Goal: Task Accomplishment & Management: Use online tool/utility

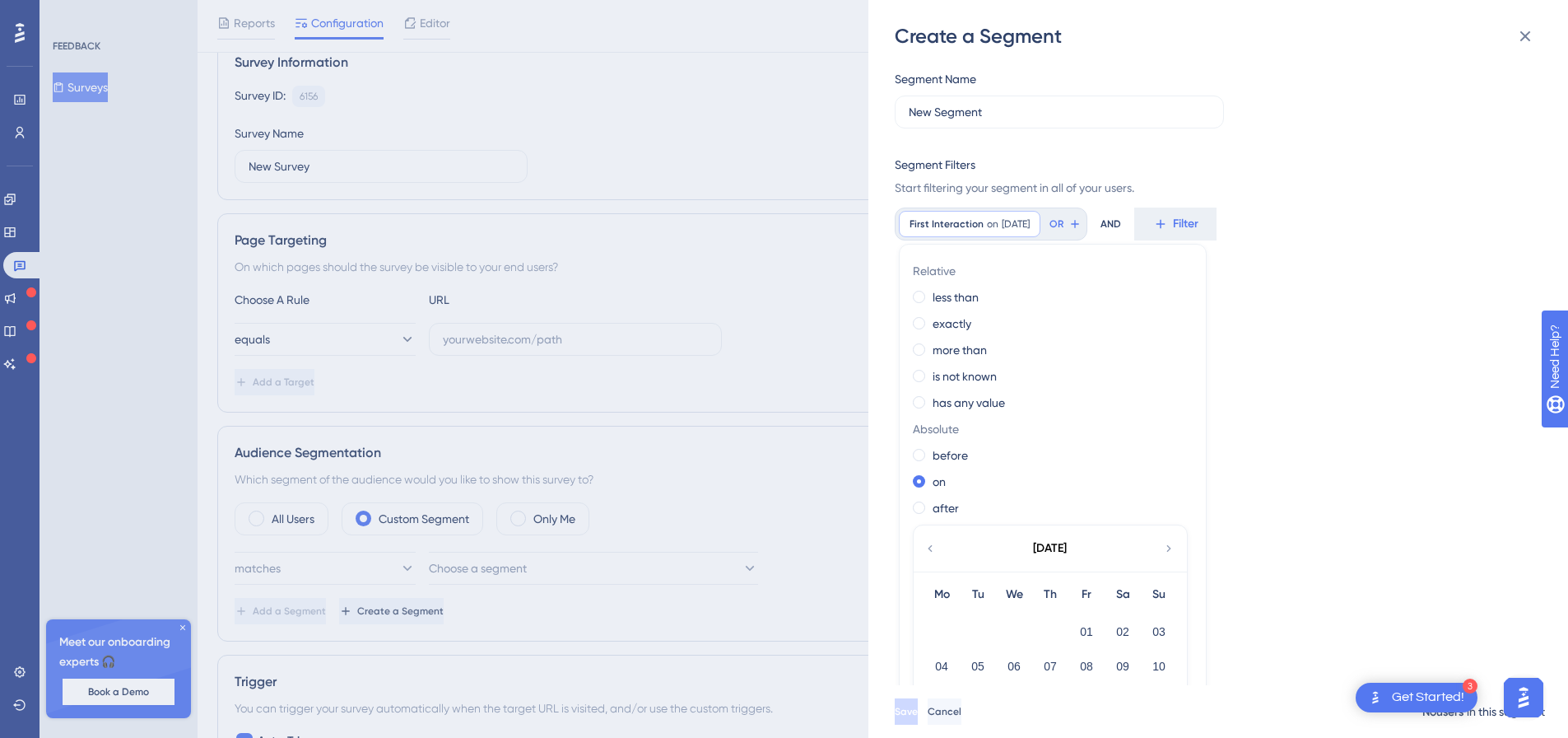
scroll to position [41, 0]
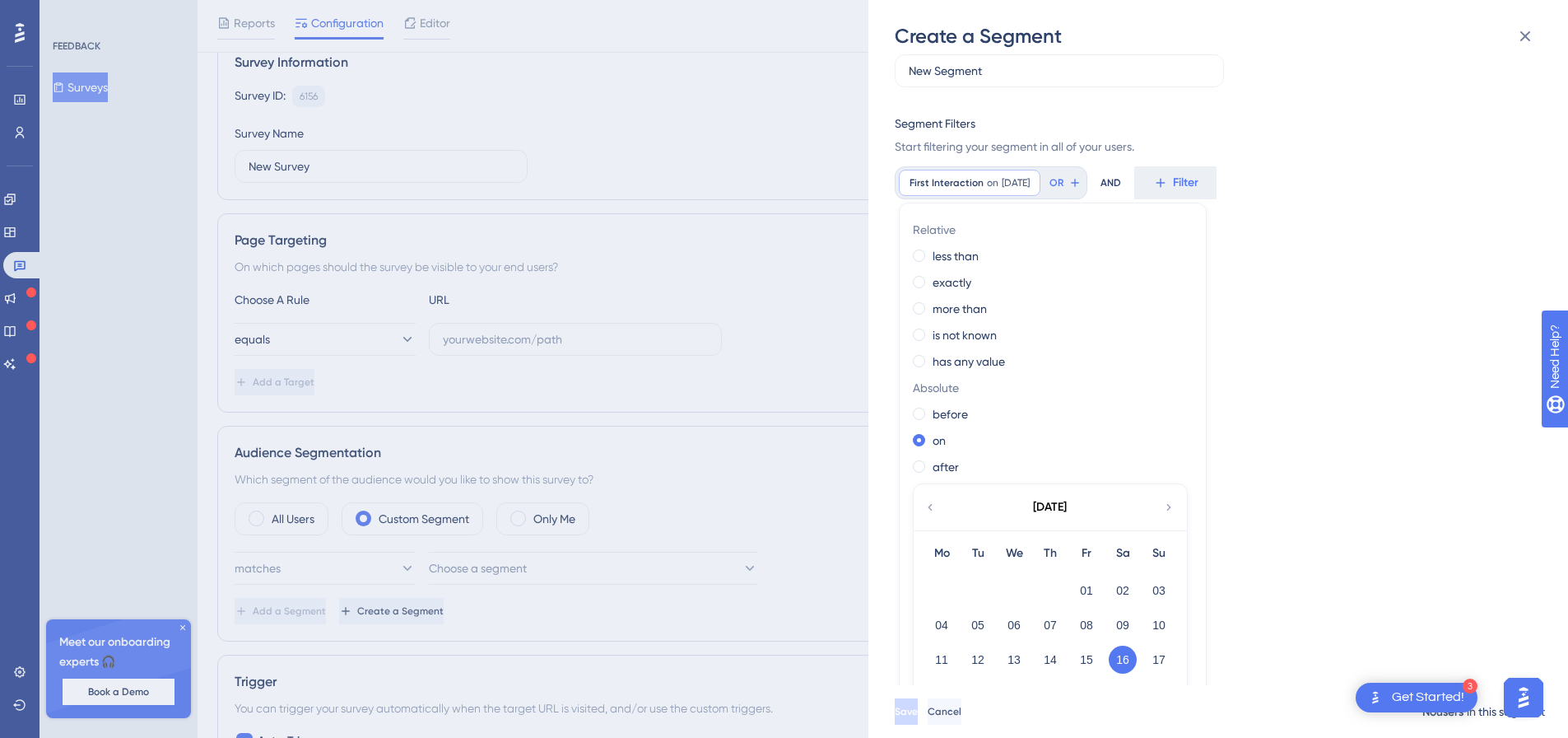
click at [1294, 447] on div "Segment Name New Segment Segment Filters Start filtering your segment in all of…" at bounding box center [1226, 367] width 663 height 636
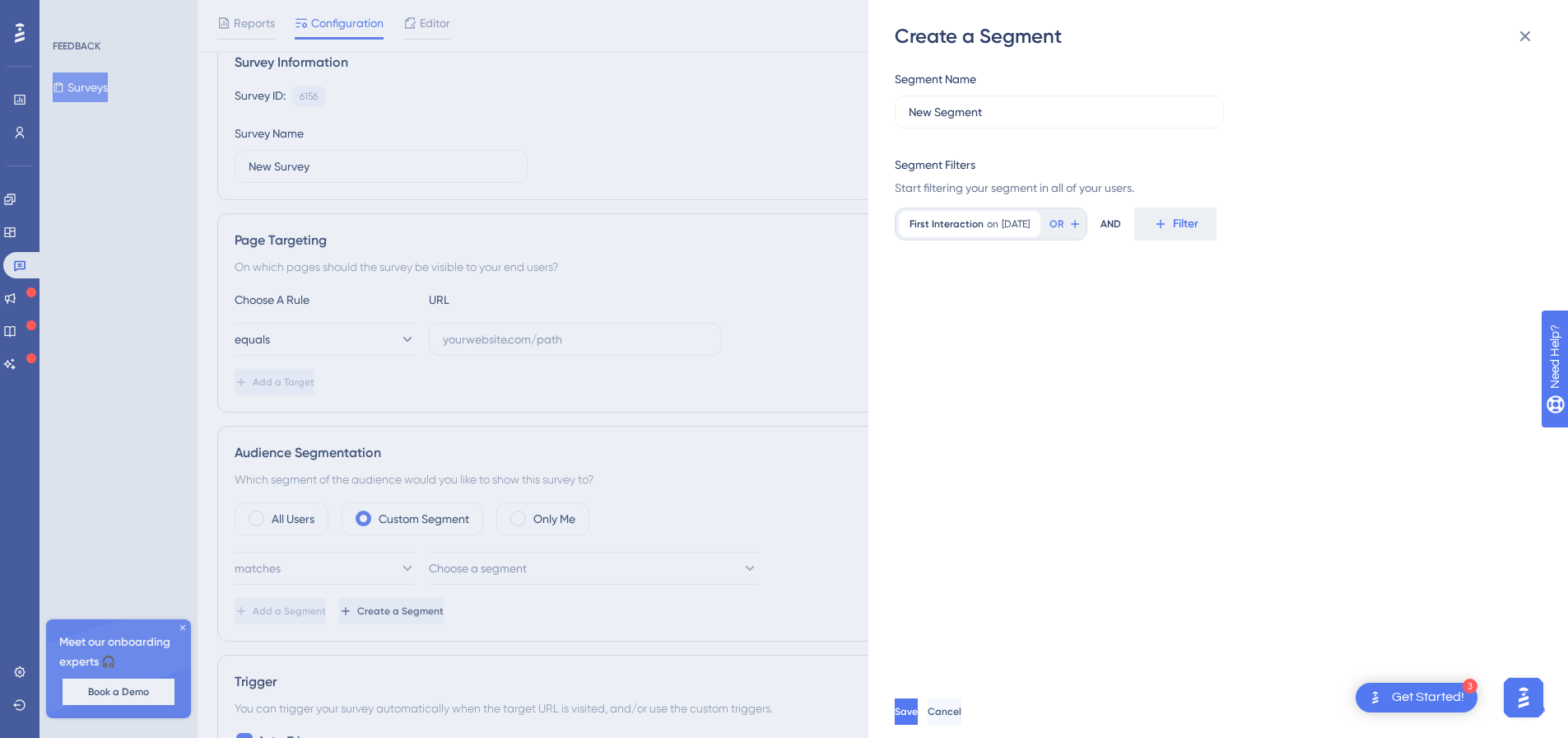
scroll to position [0, 0]
click at [996, 228] on div "First Interaction on [DATE] [DATE] Remove" at bounding box center [969, 224] width 142 height 26
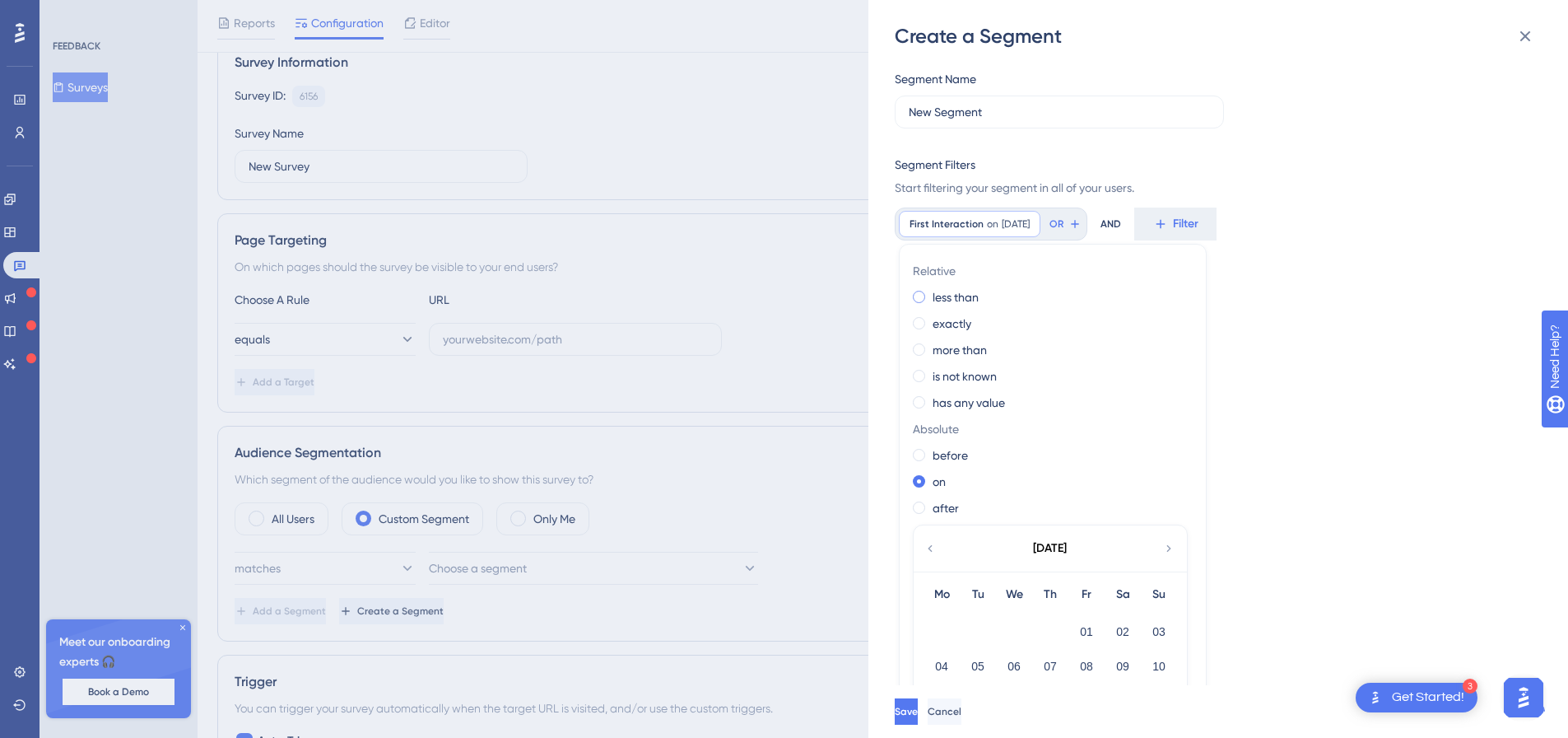
click at [962, 292] on label "less than" at bounding box center [955, 297] width 46 height 20
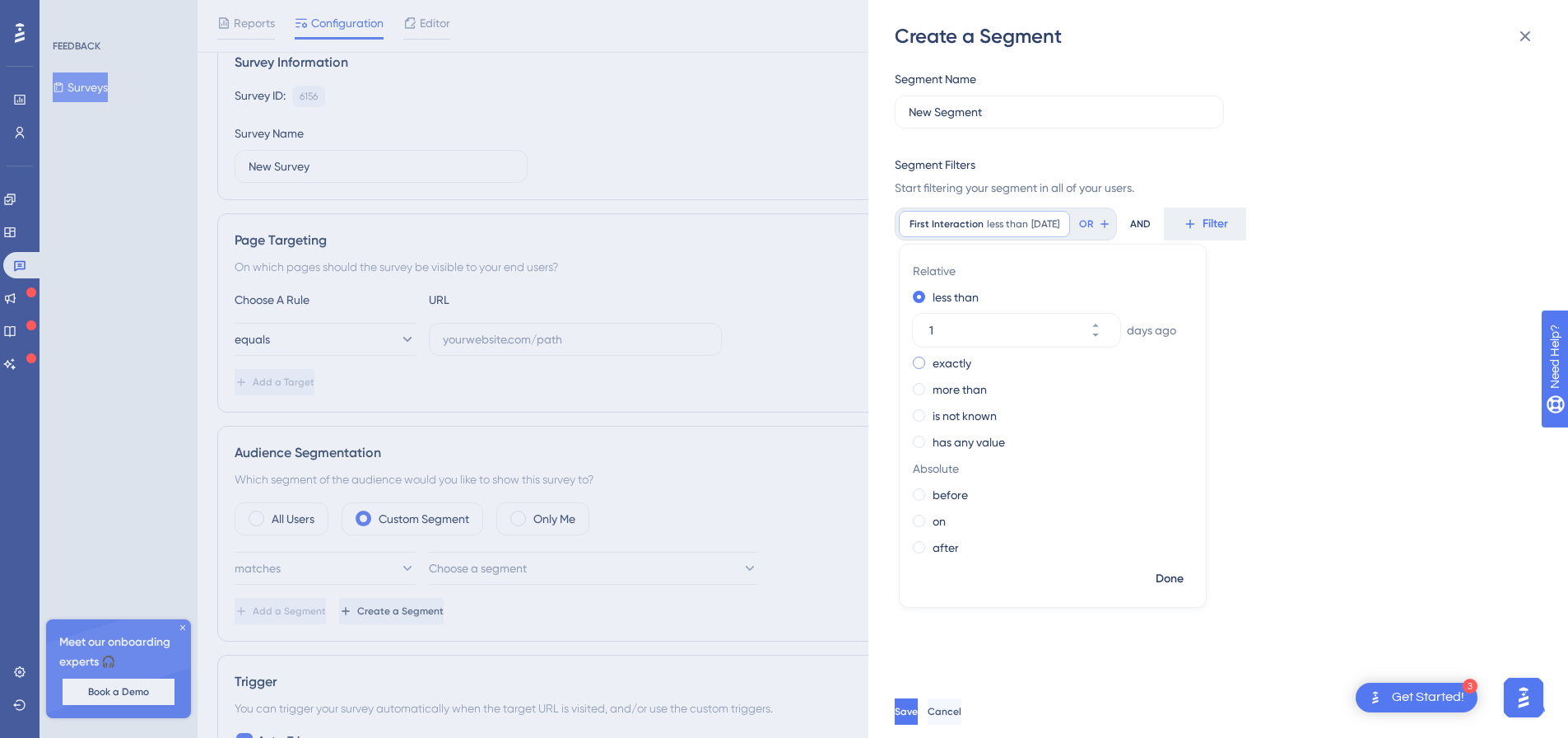
click at [968, 361] on label "exactly" at bounding box center [952, 363] width 38 height 20
click at [971, 395] on label "more than" at bounding box center [960, 389] width 54 height 20
click at [968, 429] on div "Relative less than exactly more than [DATE] is not known has any value Absolute…" at bounding box center [1052, 411] width 306 height 306
click at [962, 414] on label "is not known" at bounding box center [964, 415] width 64 height 20
click at [968, 400] on label "has any value" at bounding box center [968, 402] width 73 height 20
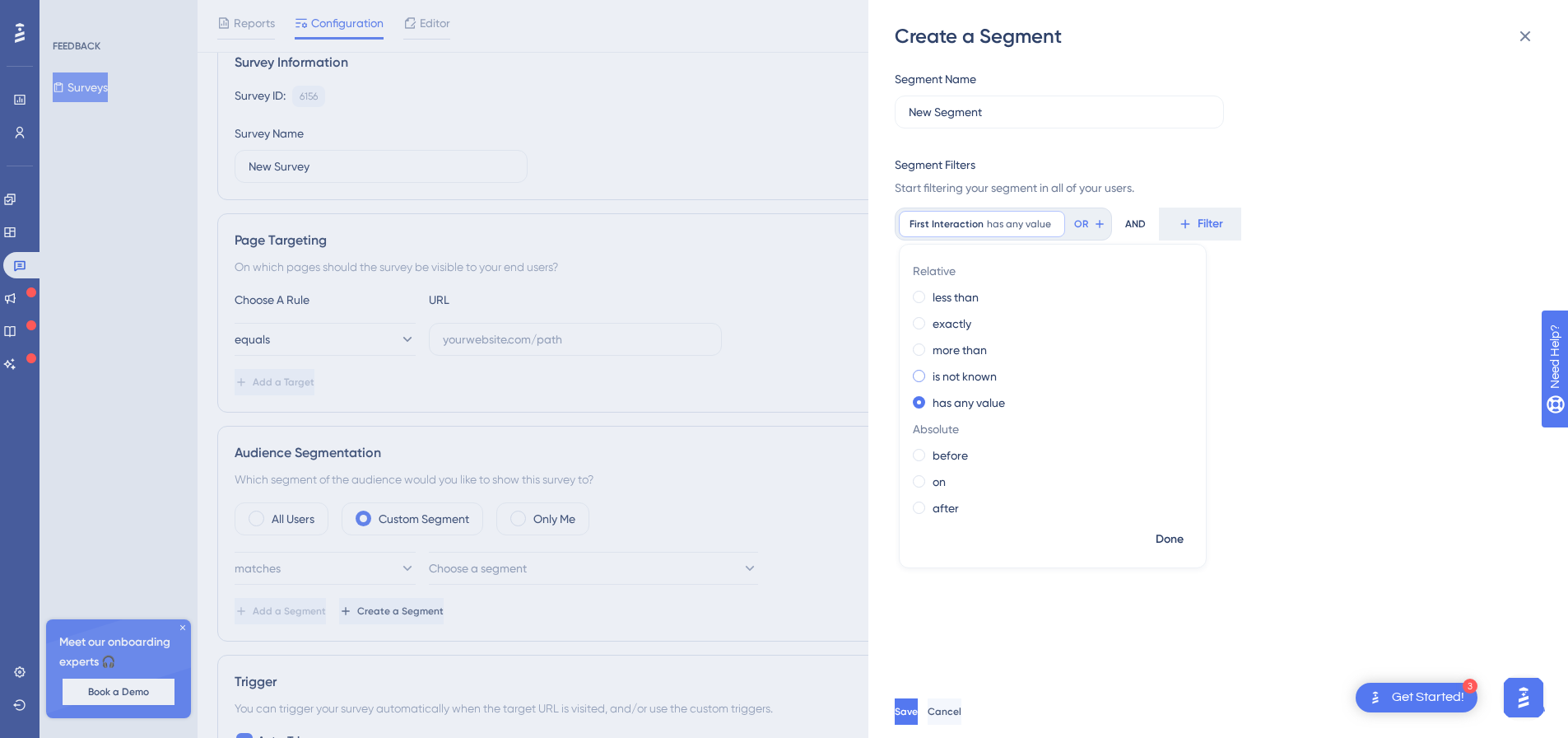
click at [968, 379] on label "is not known" at bounding box center [964, 376] width 64 height 20
click at [962, 354] on label "more than" at bounding box center [960, 350] width 54 height 20
click at [958, 327] on label "exactly" at bounding box center [952, 324] width 38 height 20
click at [942, 490] on label "before" at bounding box center [950, 495] width 35 height 20
click at [961, 320] on label "exactly" at bounding box center [952, 324] width 38 height 20
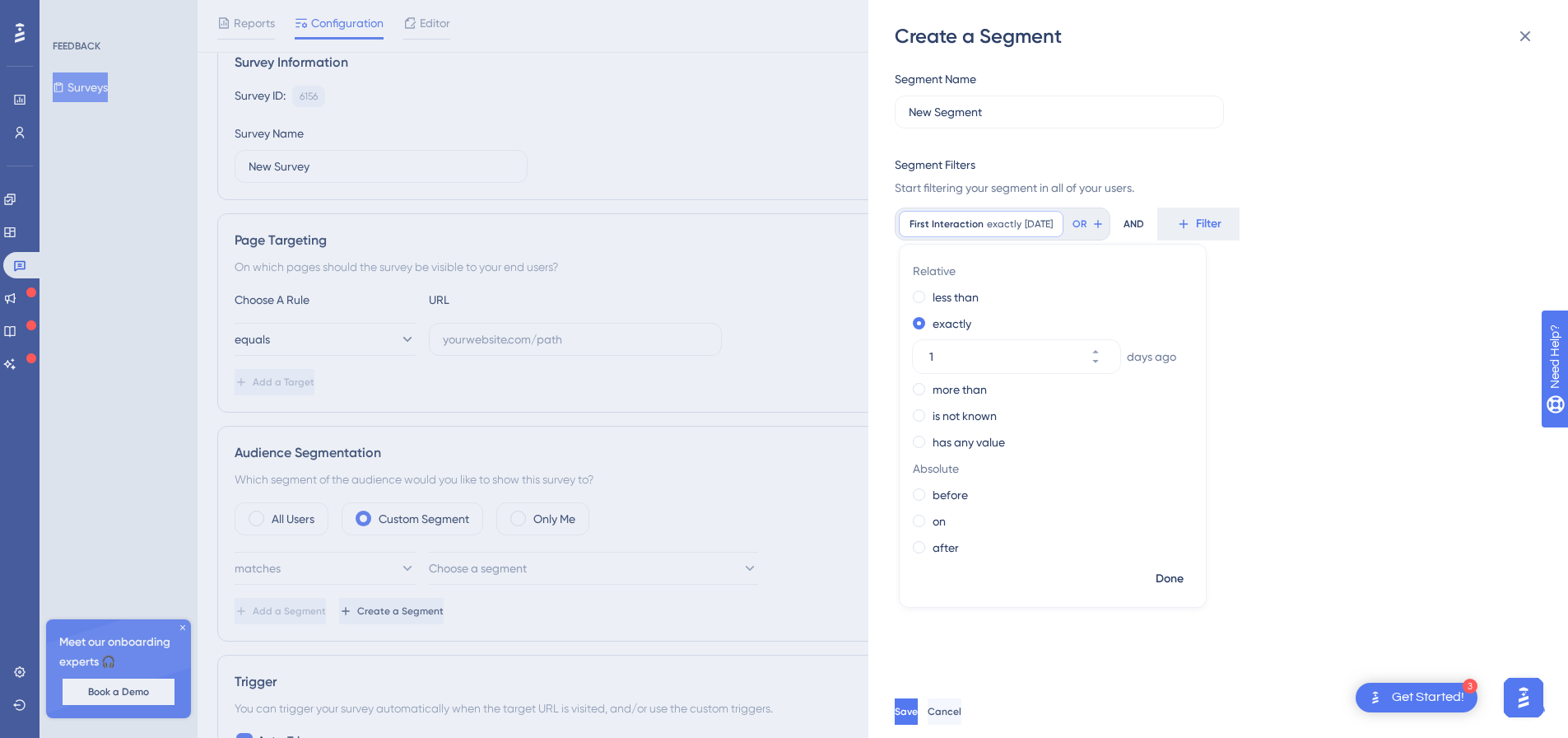
drag, startPoint x: 1169, startPoint y: 352, endPoint x: 1180, endPoint y: 352, distance: 11.0
click at [1180, 352] on div "[DATE]" at bounding box center [1049, 357] width 274 height 33
drag, startPoint x: 1180, startPoint y: 352, endPoint x: 1152, endPoint y: 363, distance: 30.1
click at [1150, 355] on div "[DATE]" at bounding box center [1049, 357] width 274 height 33
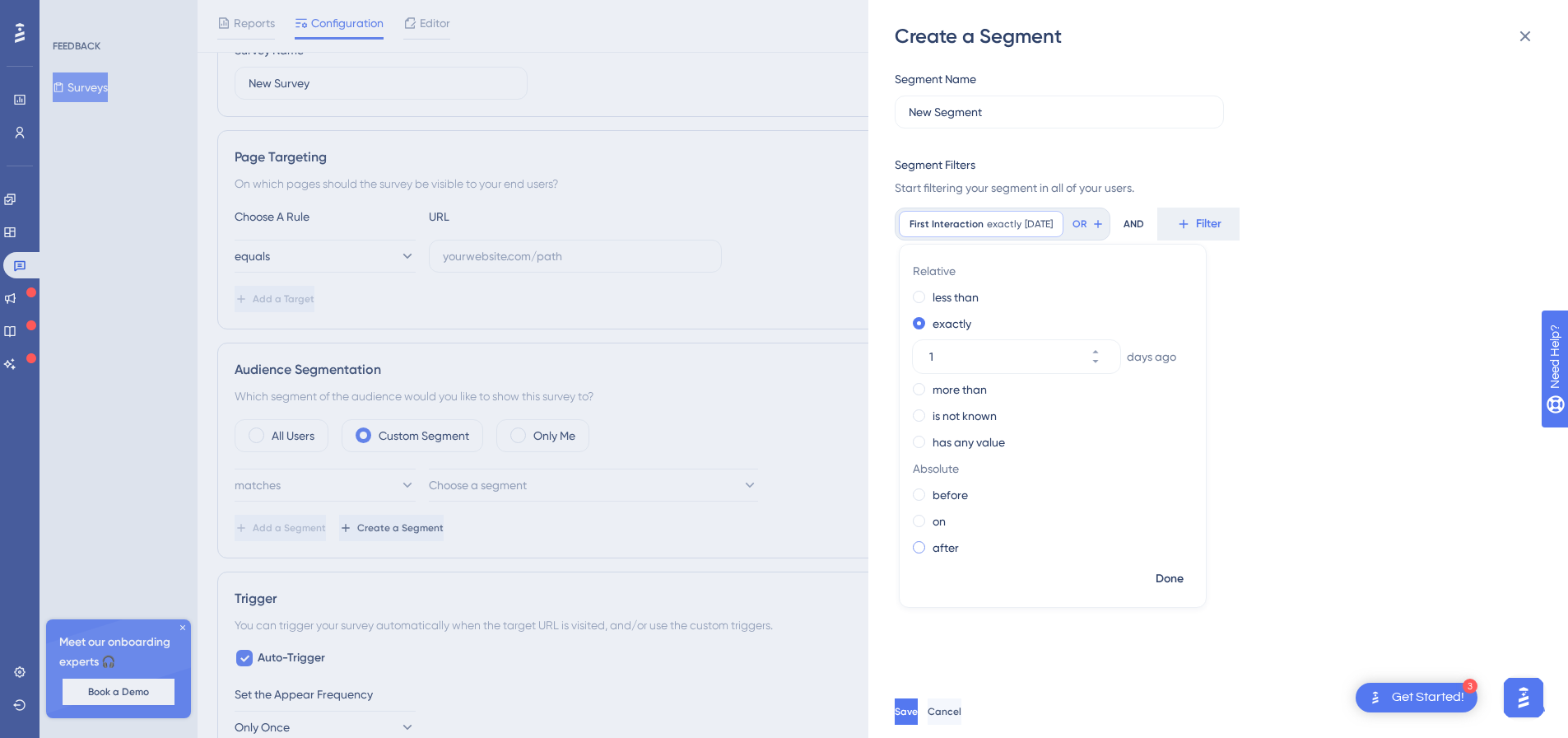
scroll to position [219, 0]
